Goal: Book appointment/travel/reservation

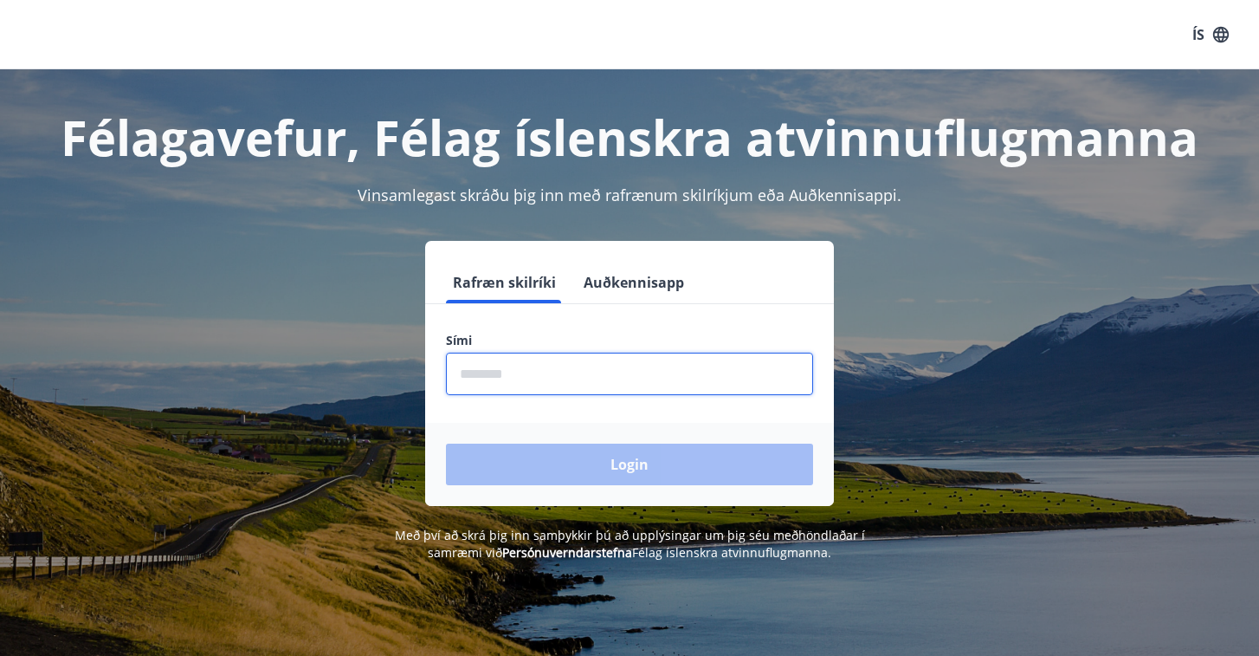
click at [533, 387] on input "phone" at bounding box center [629, 373] width 367 height 42
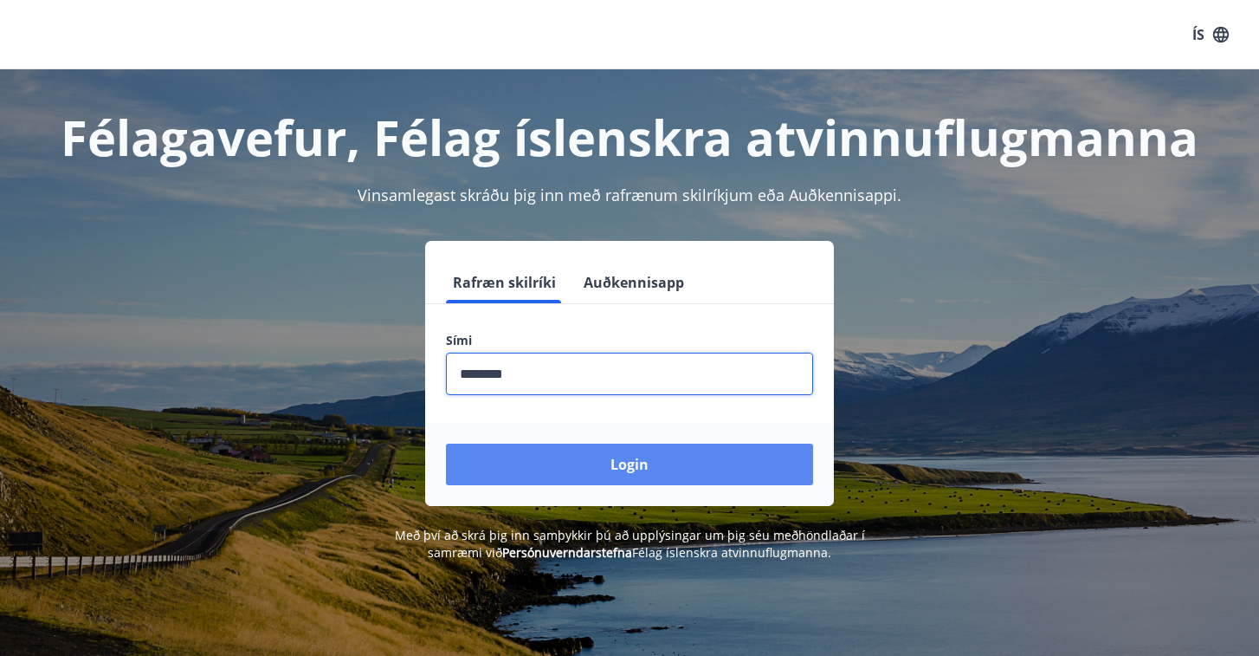
type input "********"
click at [628, 472] on button "Login" at bounding box center [629, 464] width 367 height 42
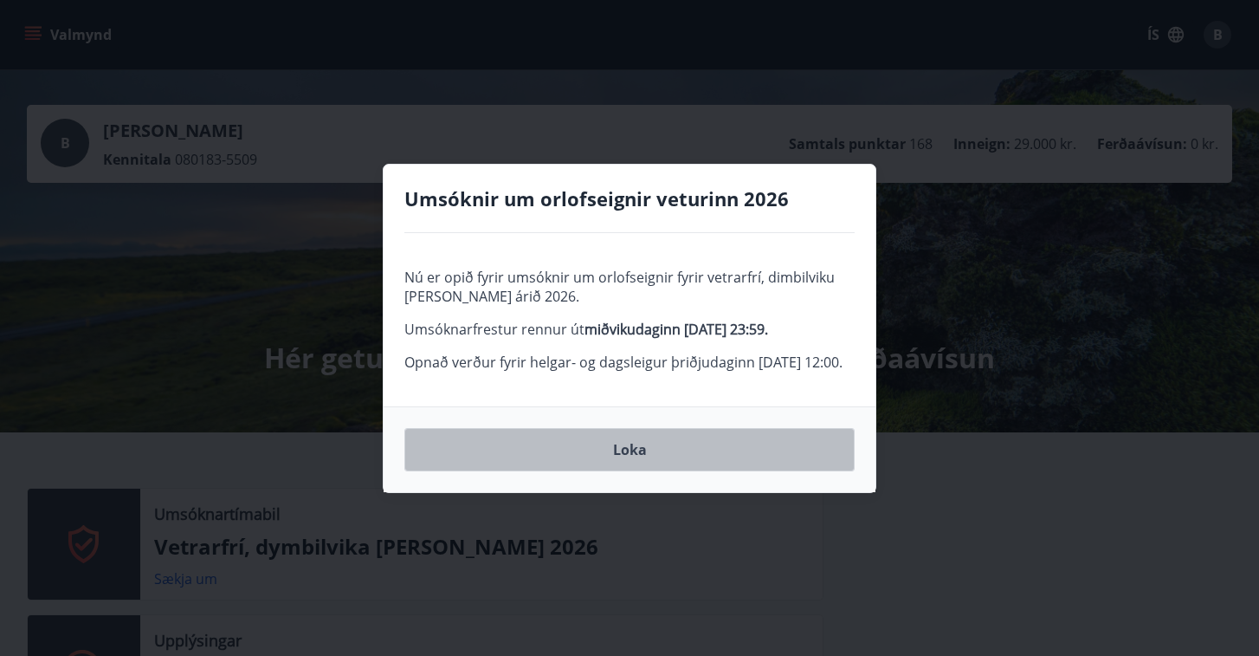
click at [623, 471] on button "Loka" at bounding box center [629, 449] width 450 height 43
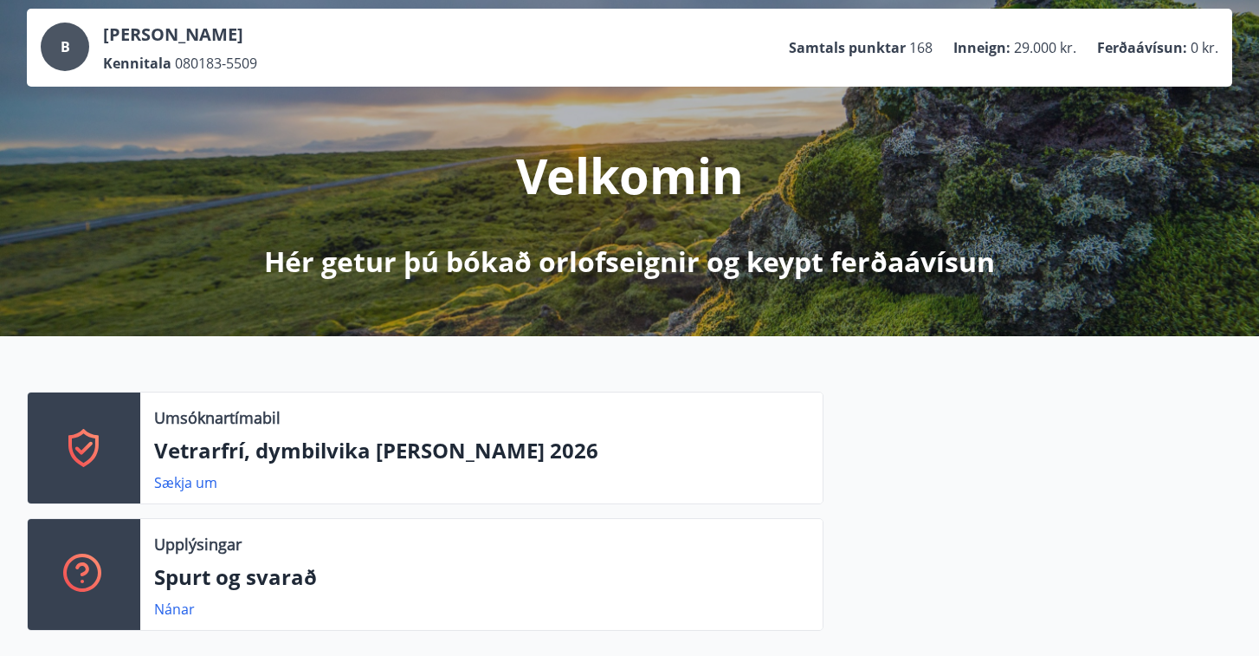
scroll to position [117, 0]
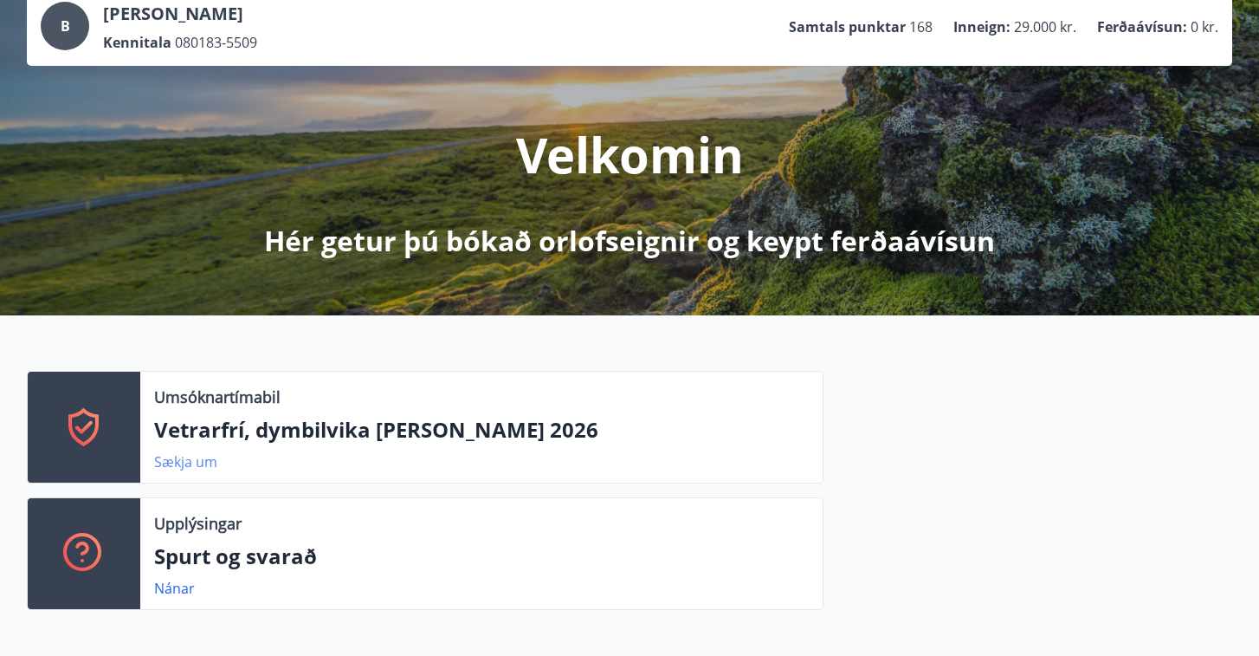
click at [198, 462] on link "Sækja um" at bounding box center [185, 461] width 63 height 19
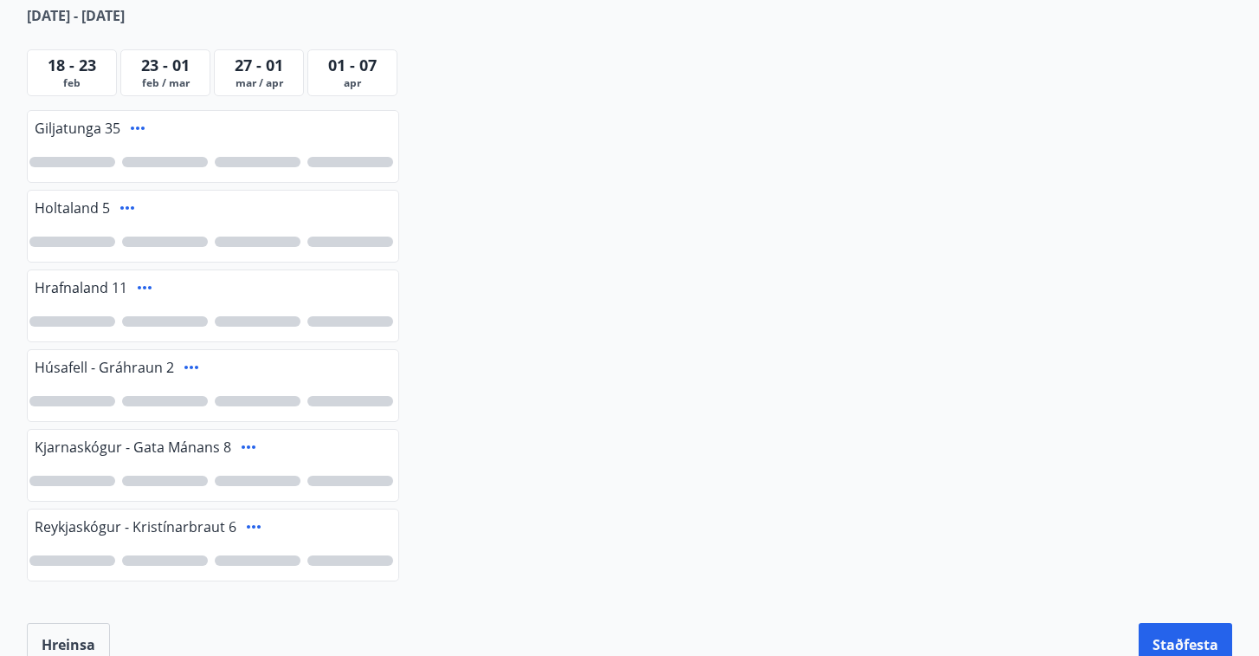
scroll to position [409, 0]
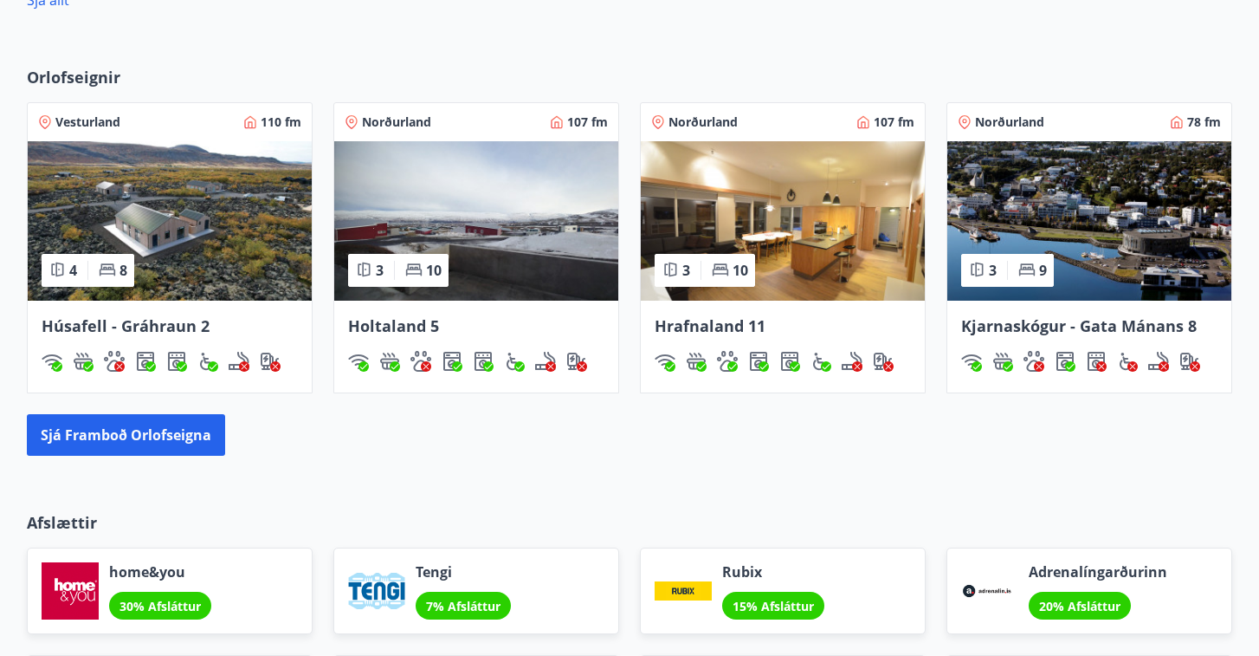
scroll to position [1067, 0]
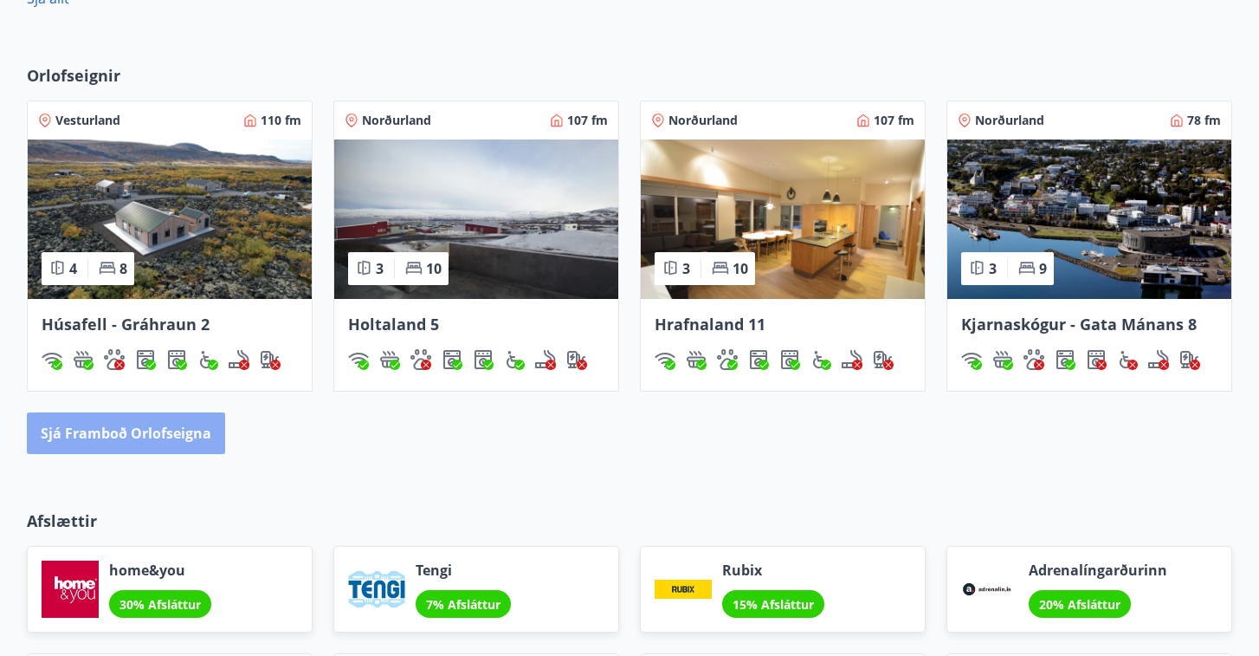
click at [153, 432] on button "Sjá framboð orlofseigna" at bounding box center [126, 433] width 198 height 42
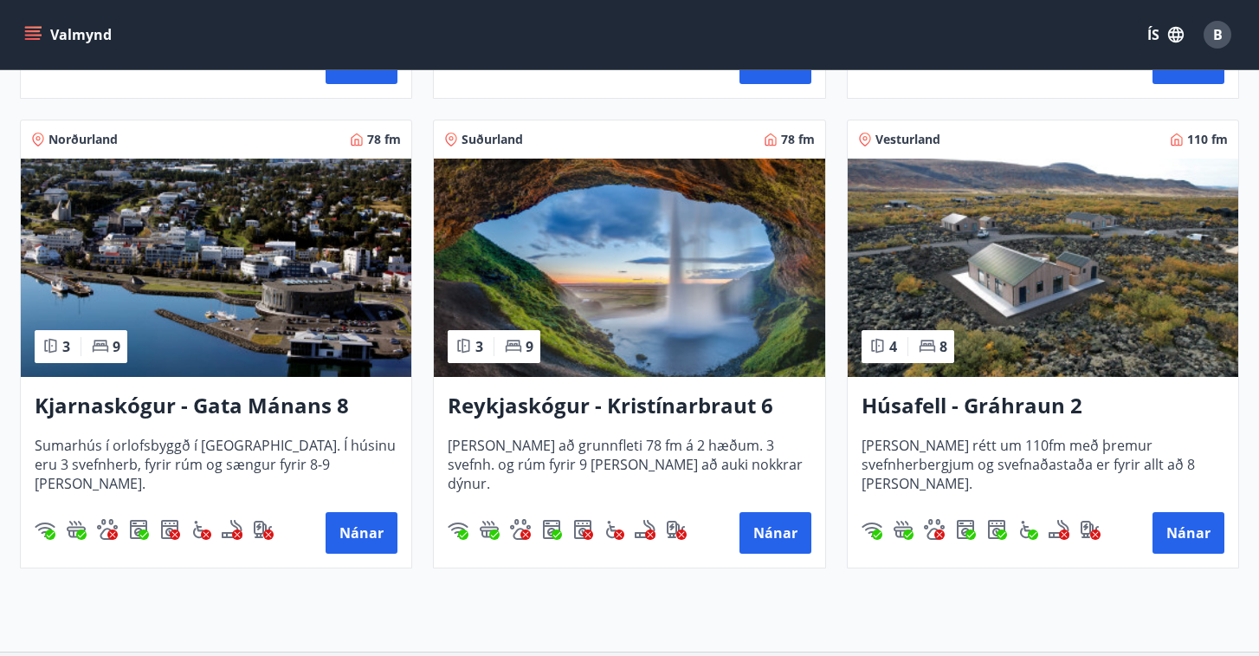
scroll to position [754, 0]
